Goal: Task Accomplishment & Management: Manage account settings

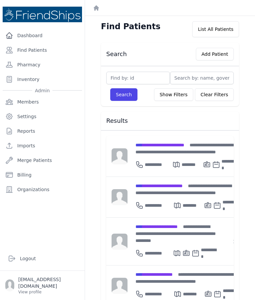
click at [196, 80] on input "text" at bounding box center [202, 78] width 64 height 13
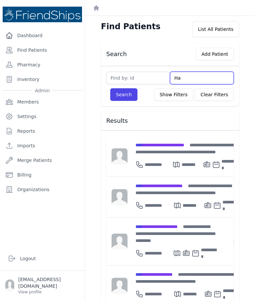
type input "[PERSON_NAME]"
type input "Hana"
type input "Hanan"
click at [127, 93] on button "Search" at bounding box center [123, 94] width 27 height 13
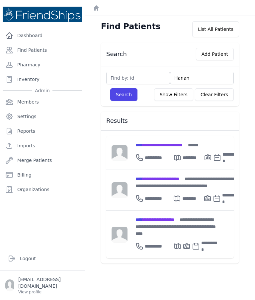
click at [193, 184] on div "**********" at bounding box center [186, 182] width 102 height 14
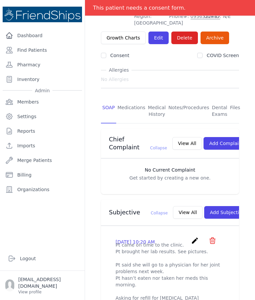
scroll to position [59, 0]
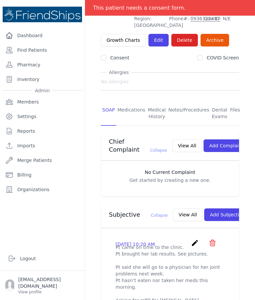
click at [136, 101] on link "Medications" at bounding box center [131, 113] width 31 height 25
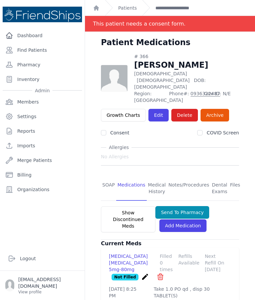
click at [107, 176] on link "SOAP" at bounding box center [108, 188] width 15 height 25
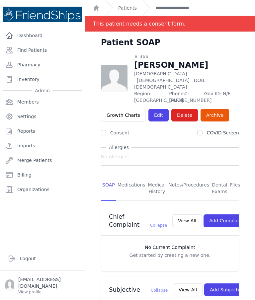
click at [112, 176] on link "SOAP" at bounding box center [108, 188] width 15 height 25
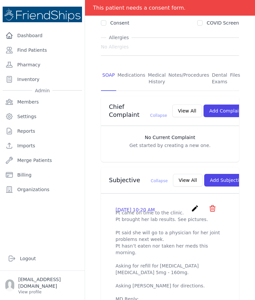
scroll to position [115, 0]
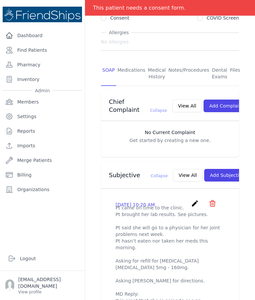
click at [208, 171] on button "Add Subjective" at bounding box center [227, 175] width 46 height 13
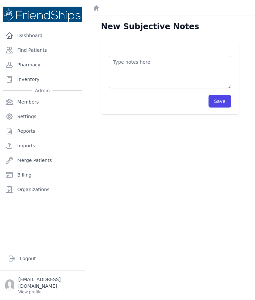
click at [167, 77] on textarea at bounding box center [170, 72] width 122 height 32
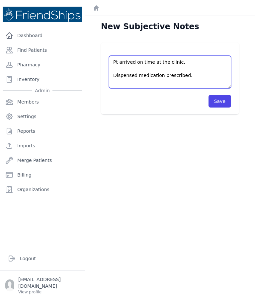
click at [187, 65] on textarea "Pt arrived on time at the clinic. Dispensed medication prescribed." at bounding box center [170, 72] width 122 height 32
click at [131, 76] on textarea "Pt arrived on time at the clinic. Dispensed medication prescribed." at bounding box center [170, 72] width 122 height 32
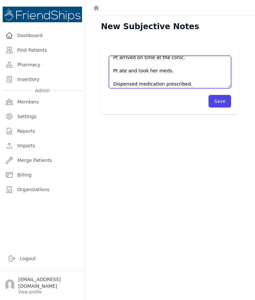
scroll to position [4, 0]
type textarea "Pt arrived on time at the clinic. Pt ate and took her meds. Dispensed medicatio…"
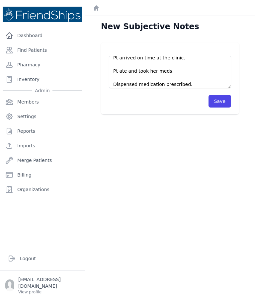
click at [223, 101] on button "Save" at bounding box center [219, 101] width 23 height 13
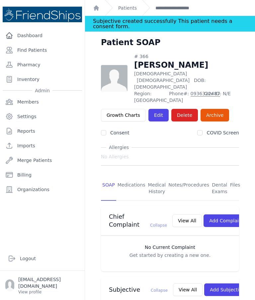
click at [134, 176] on link "Medications" at bounding box center [131, 188] width 31 height 25
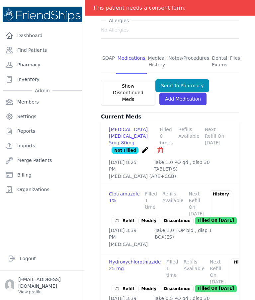
scroll to position [118, 0]
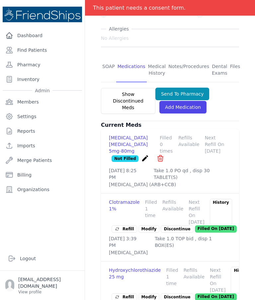
click at [32, 66] on link "Pharmacy" at bounding box center [42, 64] width 79 height 13
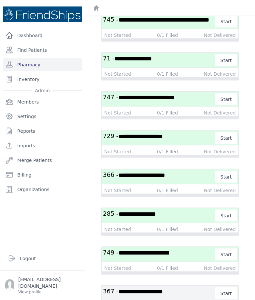
scroll to position [17, 0]
click at [148, 172] on span "**********" at bounding box center [141, 175] width 46 height 6
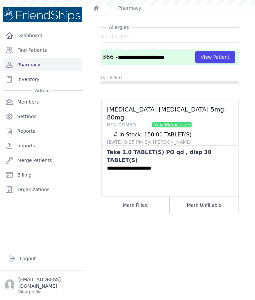
scroll to position [16, 0]
click at [150, 196] on button "Mark Filled" at bounding box center [135, 205] width 68 height 18
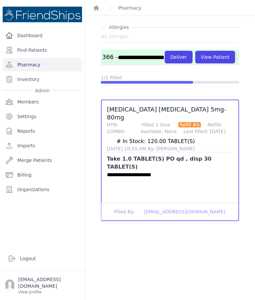
click at [164, 52] on button "Deliver" at bounding box center [178, 57] width 28 height 13
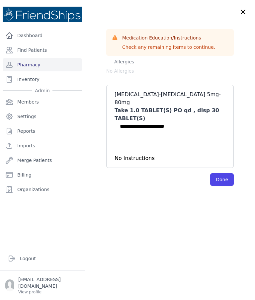
scroll to position [0, 0]
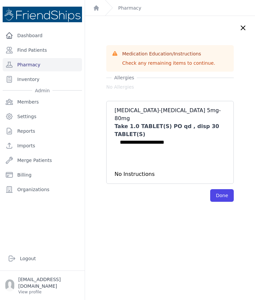
click at [226, 189] on button "Done" at bounding box center [222, 195] width 24 height 13
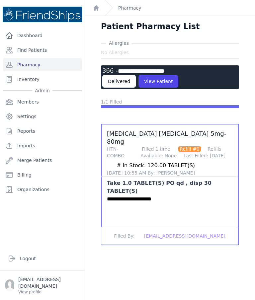
click at [167, 75] on button "View Patient" at bounding box center [158, 81] width 40 height 13
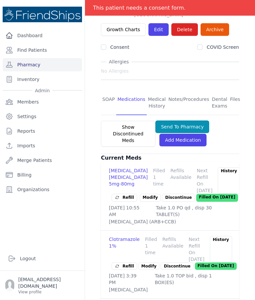
scroll to position [85, 0]
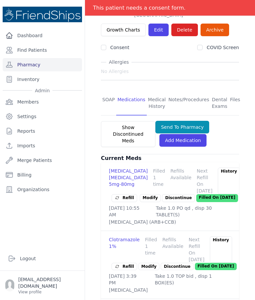
click at [108, 91] on link "SOAP" at bounding box center [108, 103] width 15 height 25
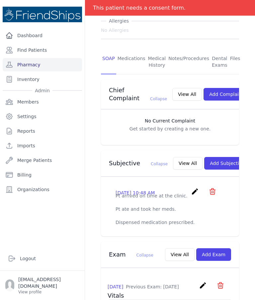
scroll to position [176, 0]
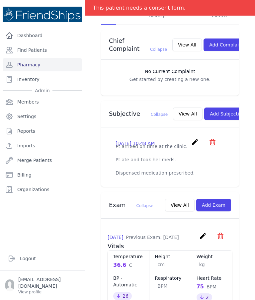
click at [195, 138] on icon "create" at bounding box center [195, 142] width 8 height 8
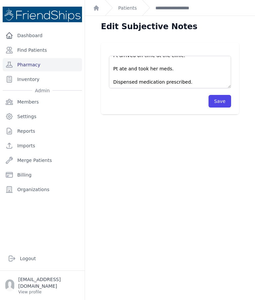
scroll to position [7, 0]
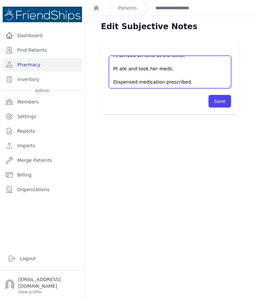
click at [175, 56] on textarea "Pt arrived on time at the clinic. Pt ate and took her meds. Dispensed medicatio…" at bounding box center [170, 72] width 122 height 32
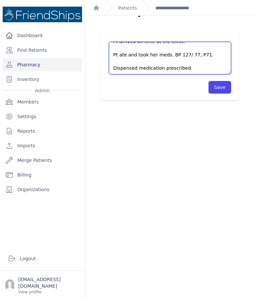
click at [196, 42] on textarea "Pt arrived on time at the clinic. Pt ate and took her meds. Dispensed medicatio…" at bounding box center [170, 58] width 122 height 32
click at [205, 42] on textarea "Pt arrived on time at the clinic. Pt ate and took her meds. Dispensed medicatio…" at bounding box center [170, 58] width 122 height 32
click at [195, 43] on textarea "Pt arrived on time at the clinic. Pt ate and took her meds. Dispensed medicatio…" at bounding box center [170, 58] width 122 height 32
click at [130, 51] on textarea "Pt arrived on time at the clinic. Pt ate and took her meds. Dispensed medicatio…" at bounding box center [170, 58] width 122 height 32
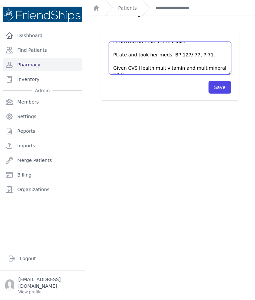
scroll to position [10, 0]
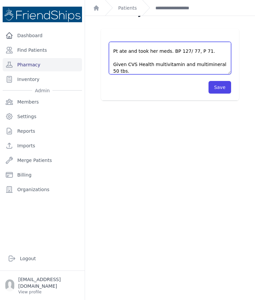
type textarea "Pt arrived on time at the clinic. Pt ate and took her meds. BP 127/ 77, P 71. G…"
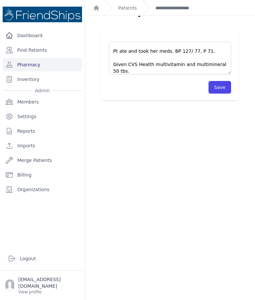
click at [224, 81] on button "Save" at bounding box center [219, 87] width 23 height 13
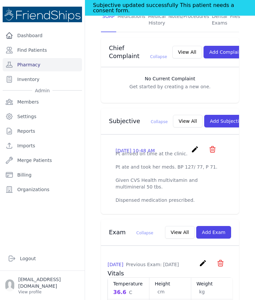
scroll to position [179, 0]
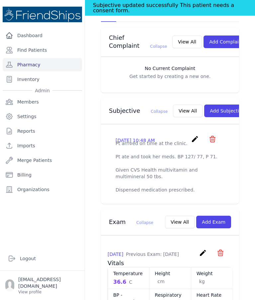
click at [39, 58] on link "Pharmacy" at bounding box center [42, 64] width 79 height 13
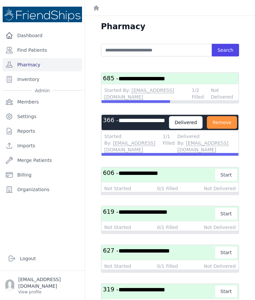
click at [47, 50] on link "Find Patients" at bounding box center [42, 49] width 79 height 13
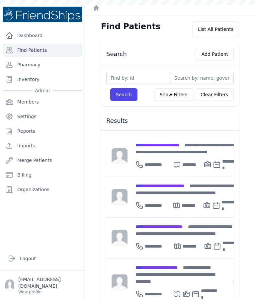
click at [177, 265] on span "**********" at bounding box center [156, 267] width 42 height 5
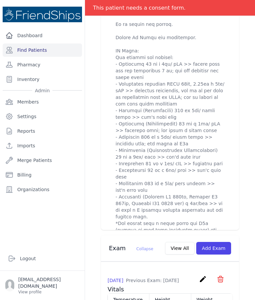
scroll to position [605, 0]
